Goal: Information Seeking & Learning: Compare options

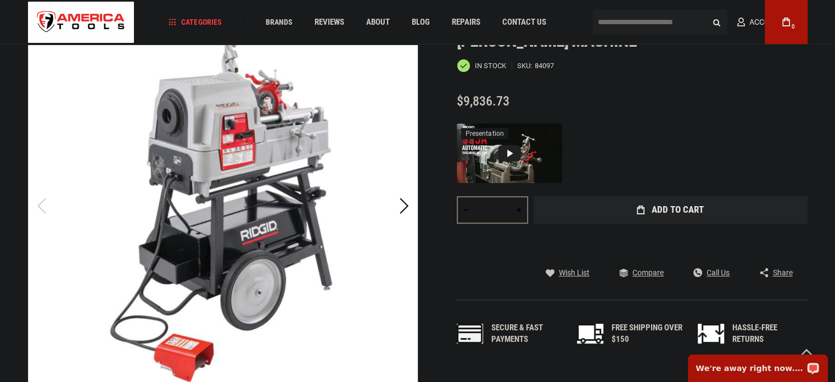
scroll to position [179, 0]
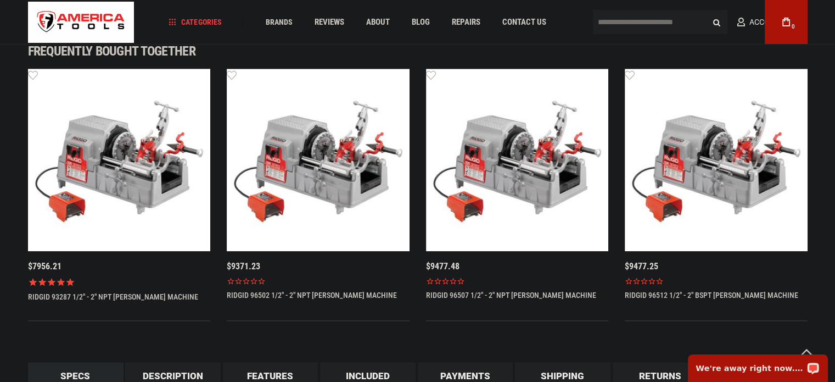
scroll to position [727, 0]
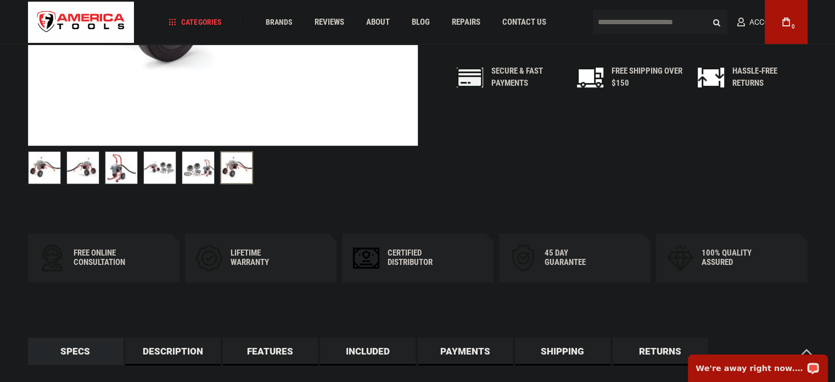
scroll to position [442, 0]
